Goal: Find specific page/section: Find specific page/section

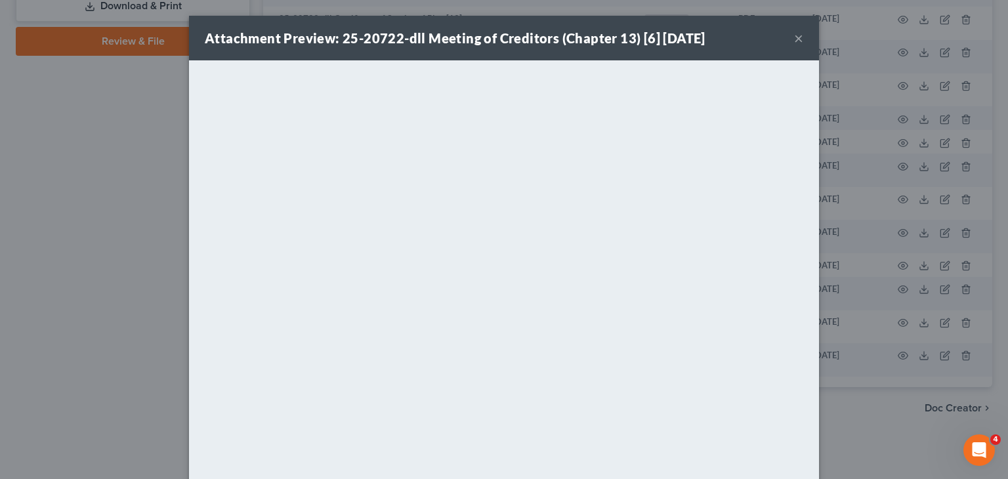
click at [794, 43] on button "×" at bounding box center [798, 38] width 9 height 16
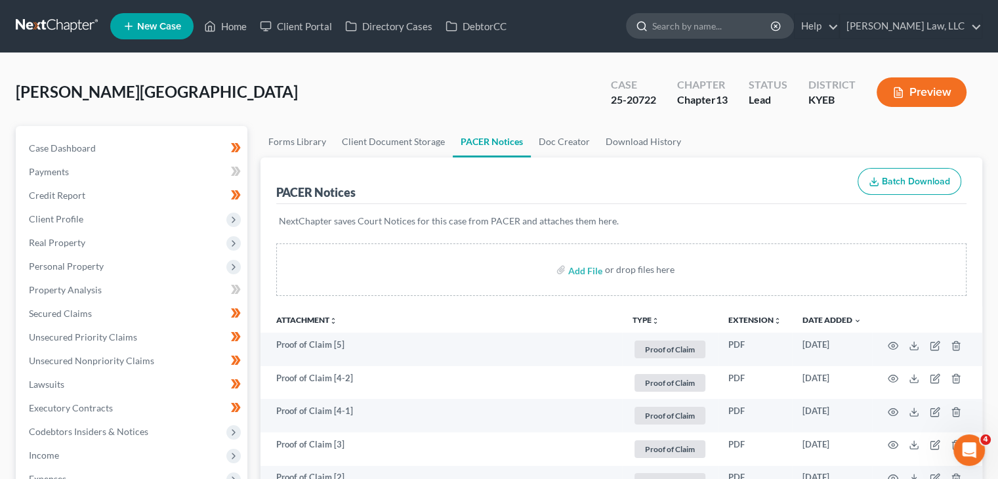
click at [743, 30] on input "search" at bounding box center [712, 26] width 120 height 24
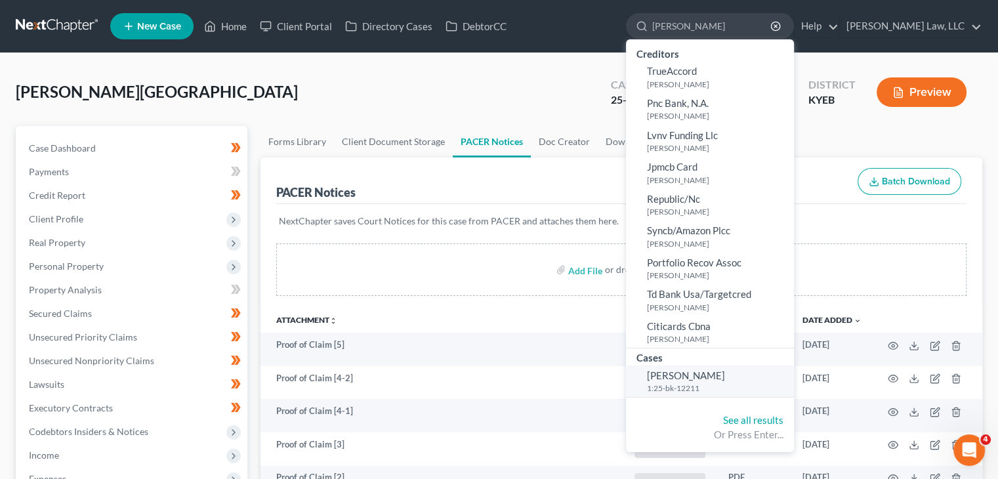
type input "[PERSON_NAME]"
click at [686, 386] on small "1:25-bk-12211" at bounding box center [719, 387] width 144 height 11
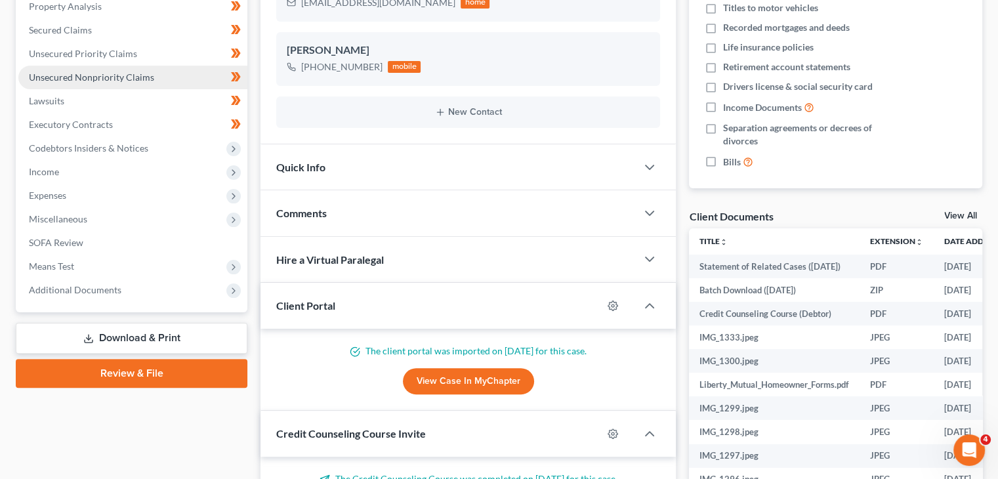
scroll to position [411, 0]
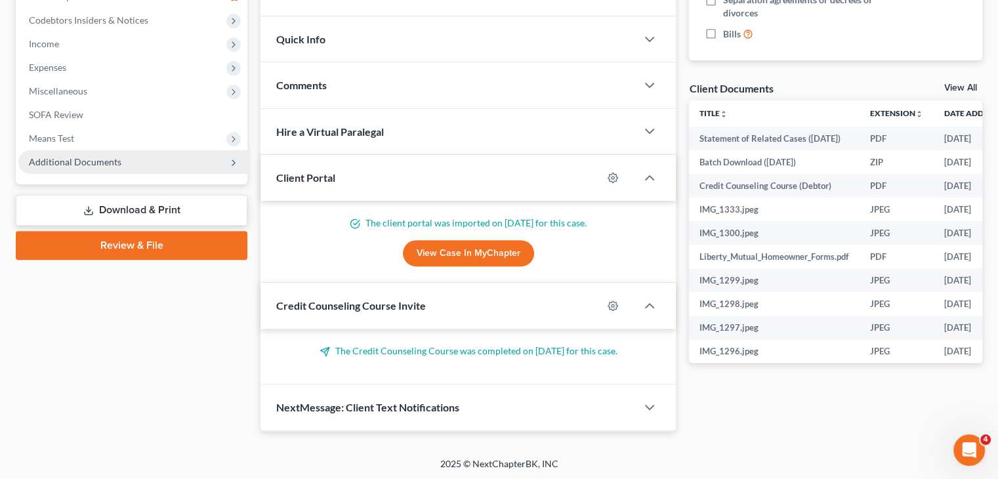
click at [104, 160] on span "Additional Documents" at bounding box center [75, 161] width 93 height 11
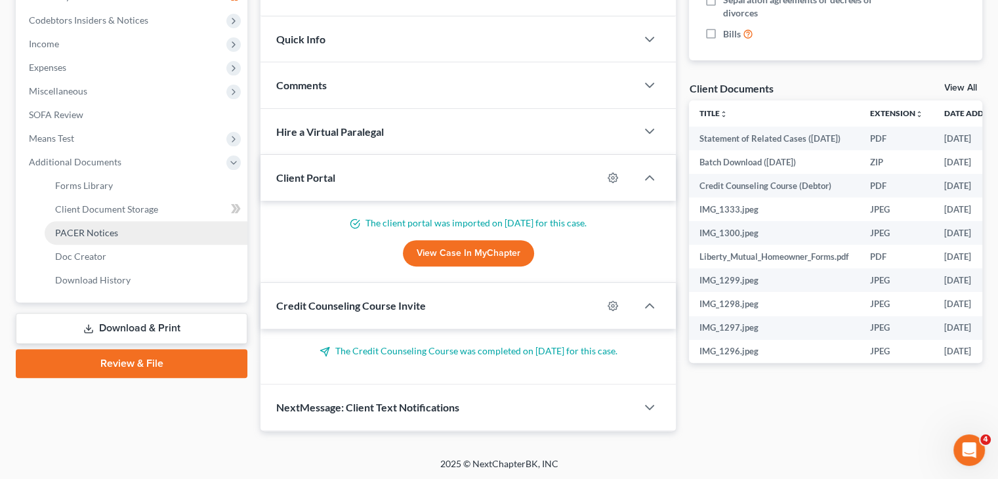
click at [115, 234] on span "PACER Notices" at bounding box center [86, 232] width 63 height 11
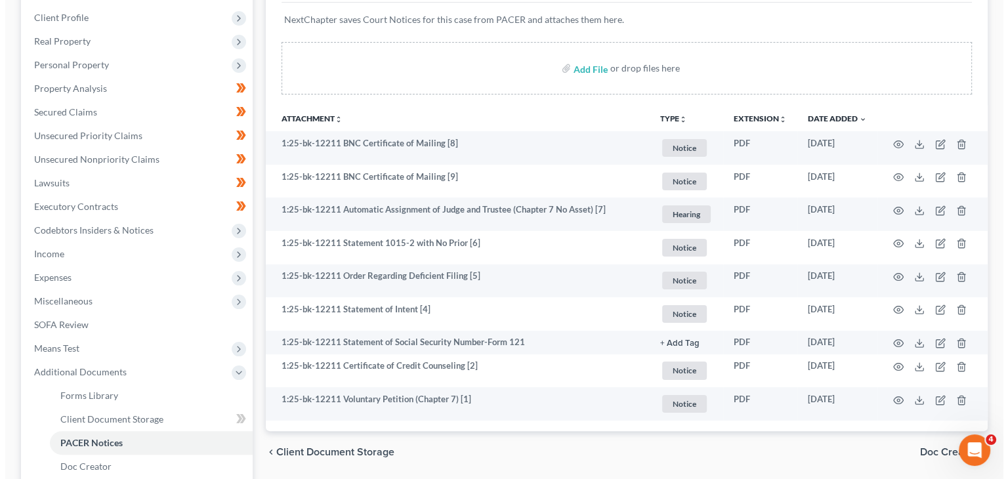
scroll to position [202, 0]
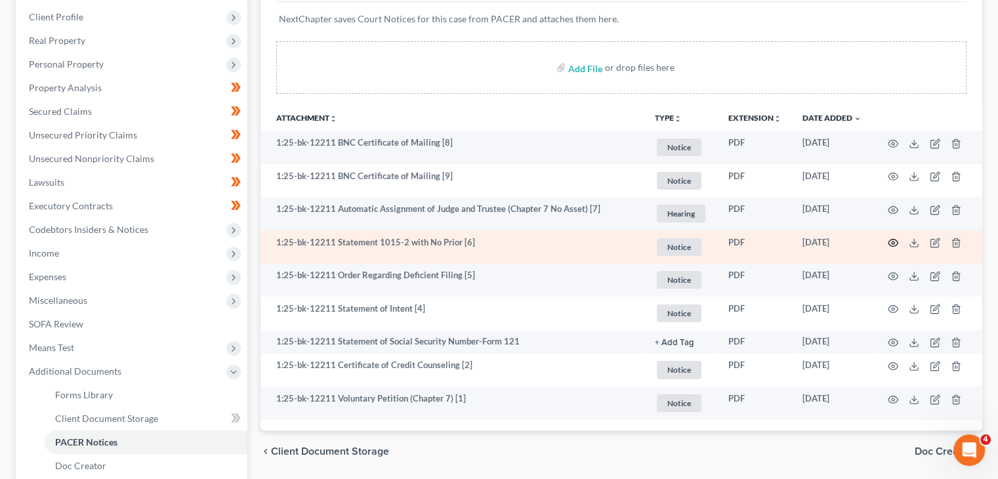
click at [895, 241] on icon "button" at bounding box center [893, 242] width 10 height 10
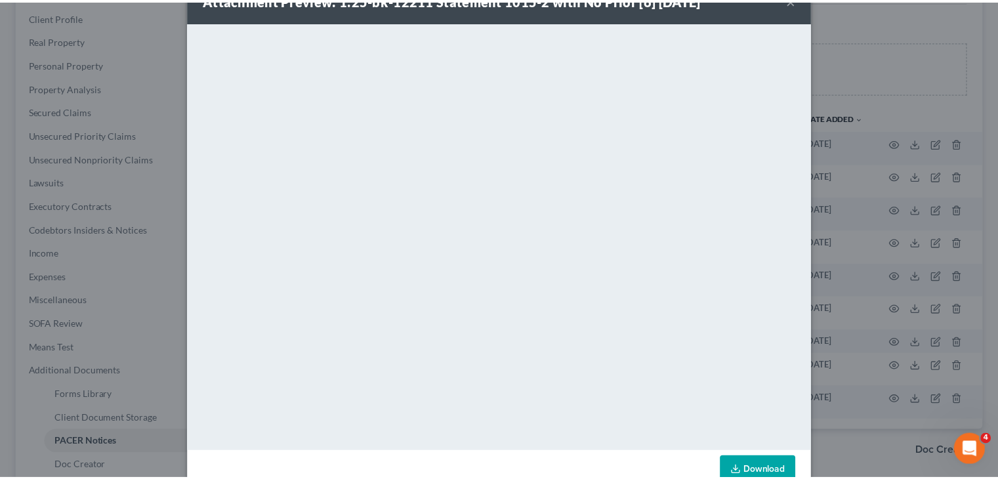
scroll to position [23, 0]
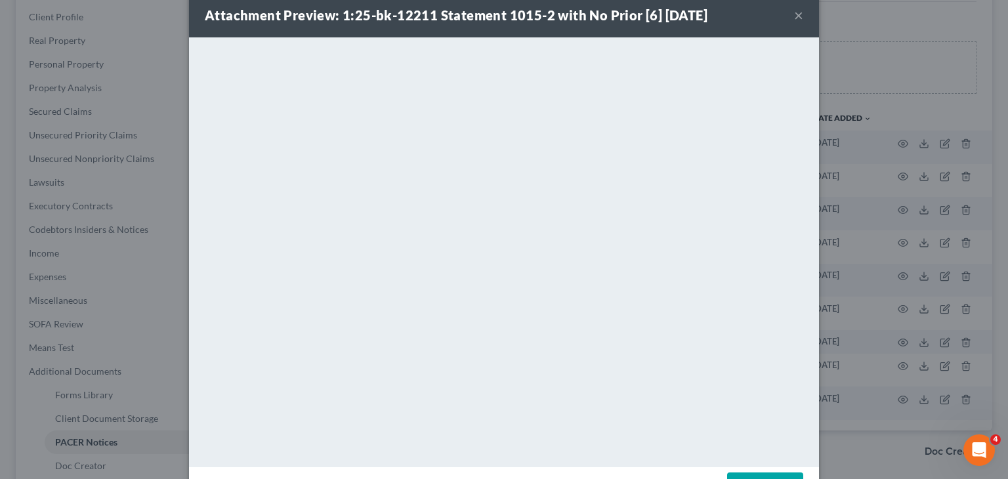
click at [796, 15] on button "×" at bounding box center [798, 15] width 9 height 16
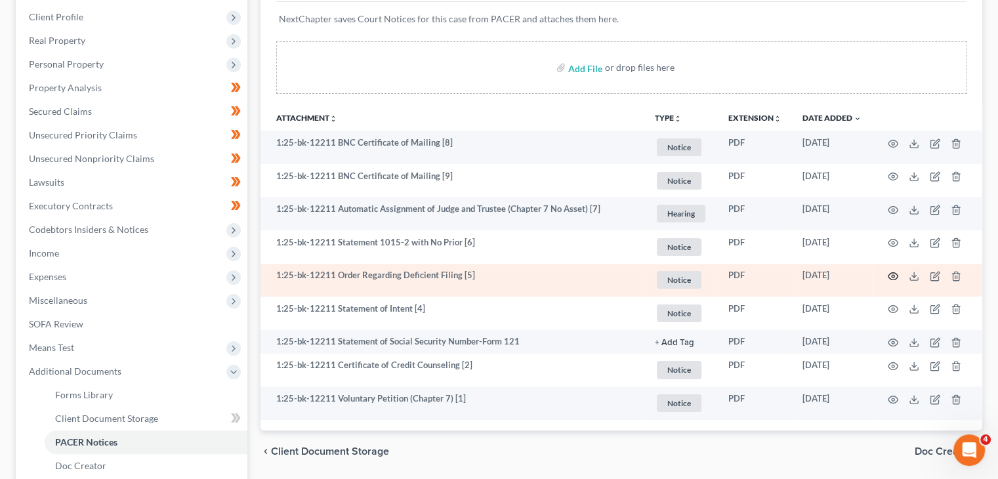
click at [894, 273] on icon "button" at bounding box center [893, 276] width 10 height 7
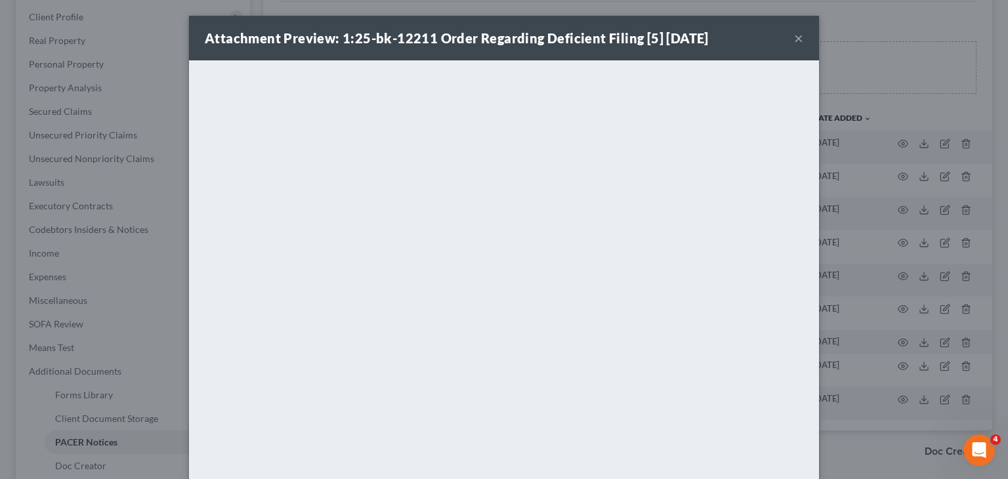
click at [795, 39] on button "×" at bounding box center [798, 38] width 9 height 16
